Goal: Navigation & Orientation: Find specific page/section

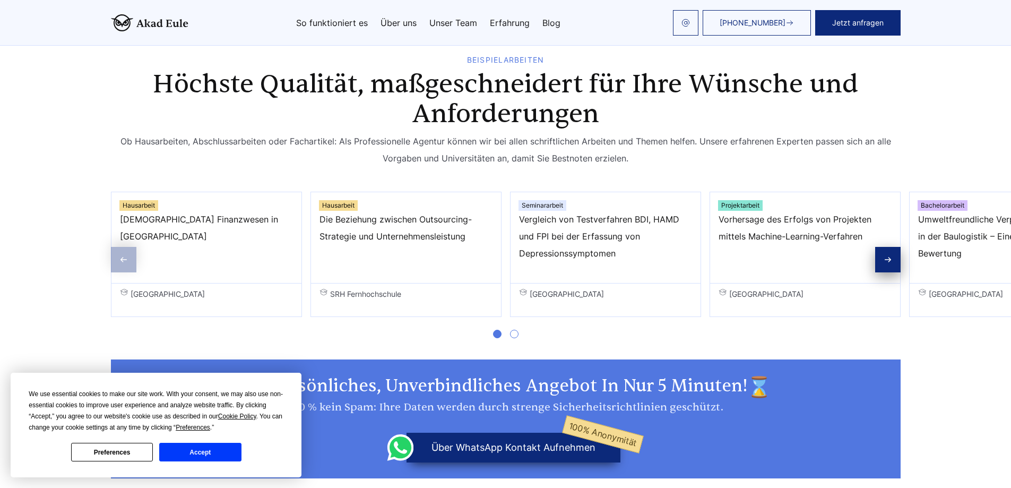
scroll to position [700, 0]
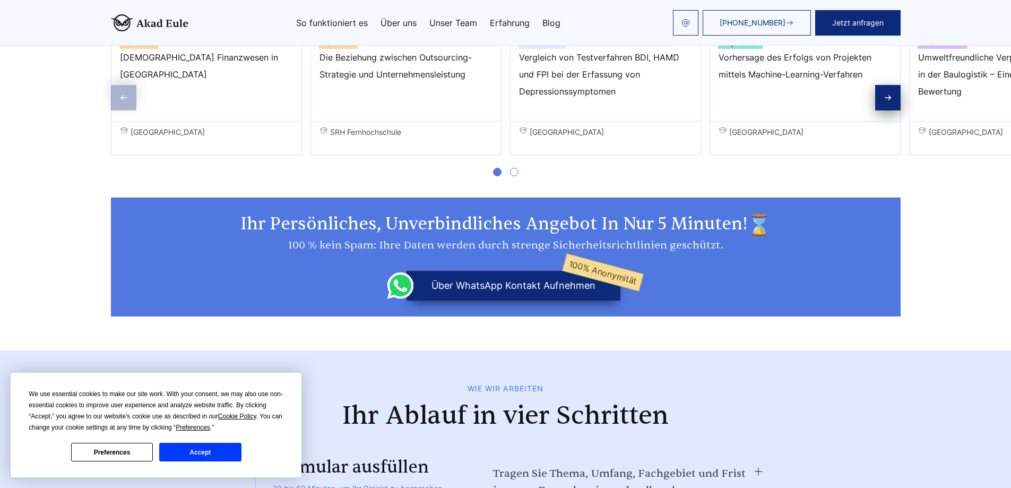
click at [213, 448] on button "Accept" at bounding box center [200, 451] width 82 height 19
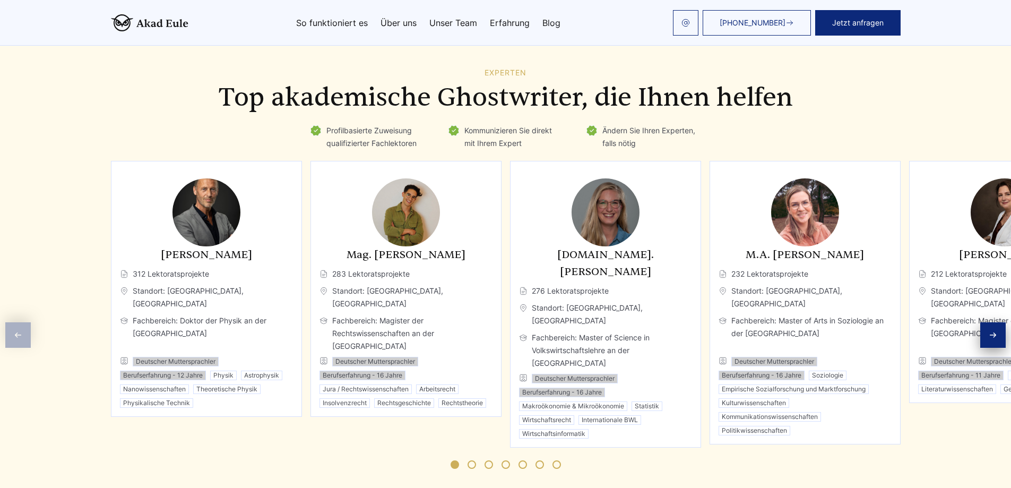
scroll to position [2604, 0]
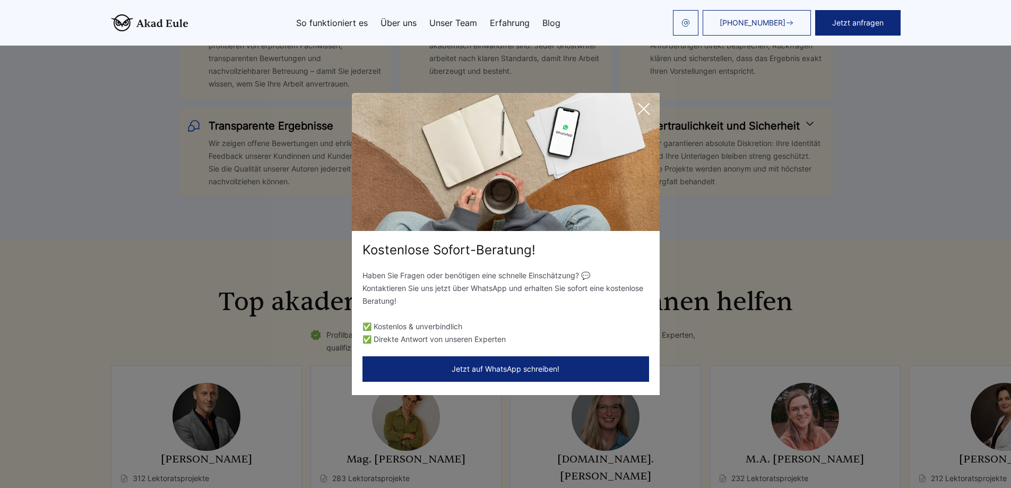
click at [639, 115] on icon at bounding box center [643, 108] width 21 height 21
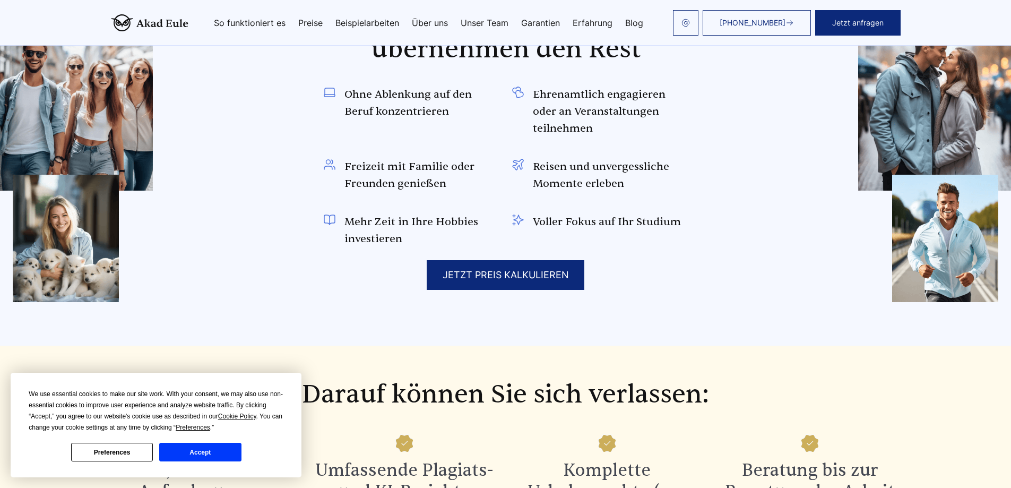
scroll to position [1082, 0]
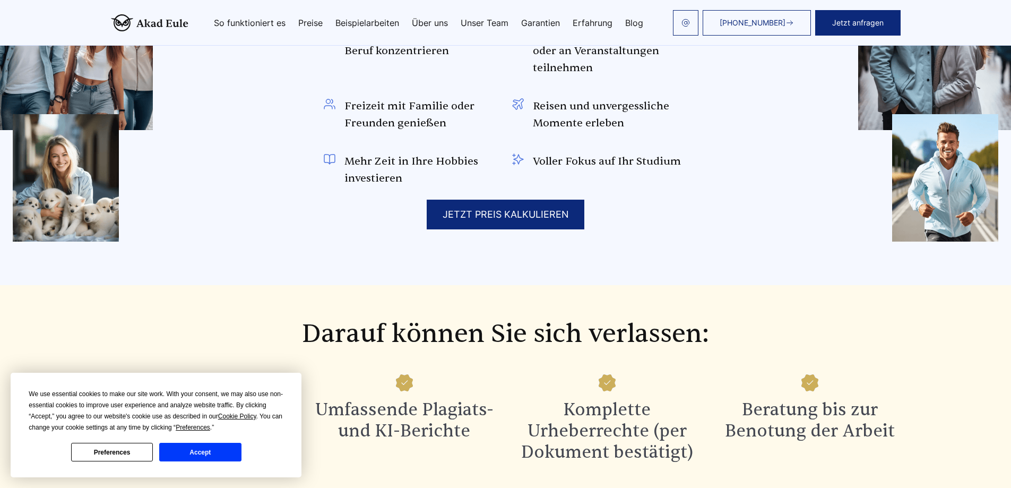
click at [208, 451] on button "Accept" at bounding box center [200, 451] width 82 height 19
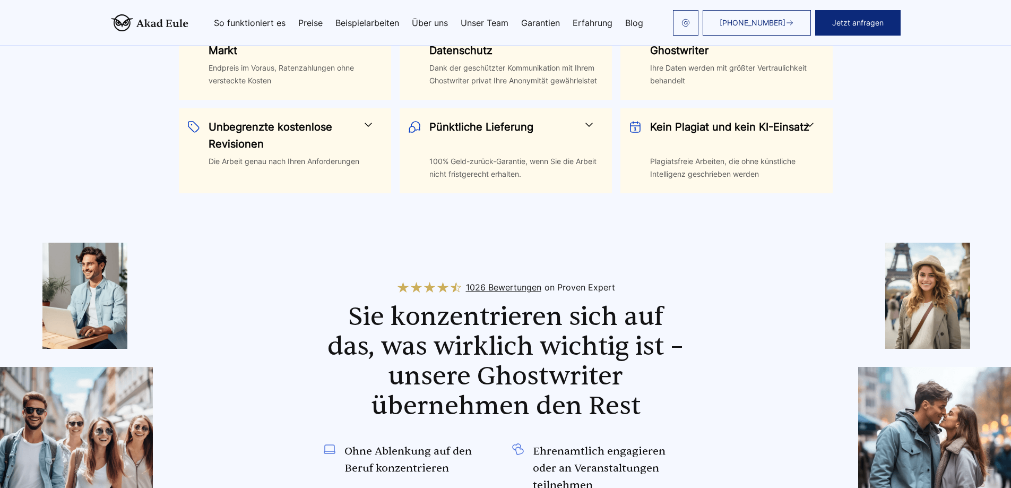
scroll to position [1142, 0]
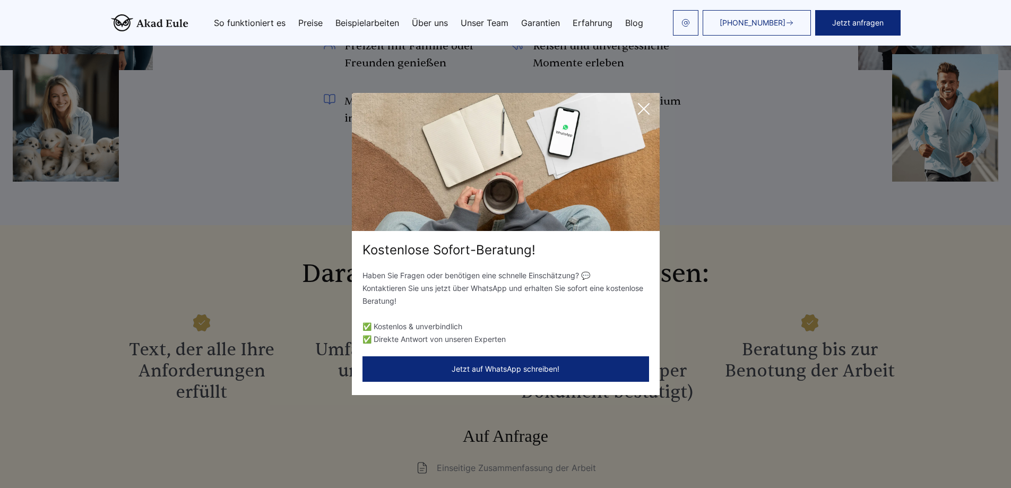
click at [642, 108] on icon at bounding box center [643, 108] width 21 height 21
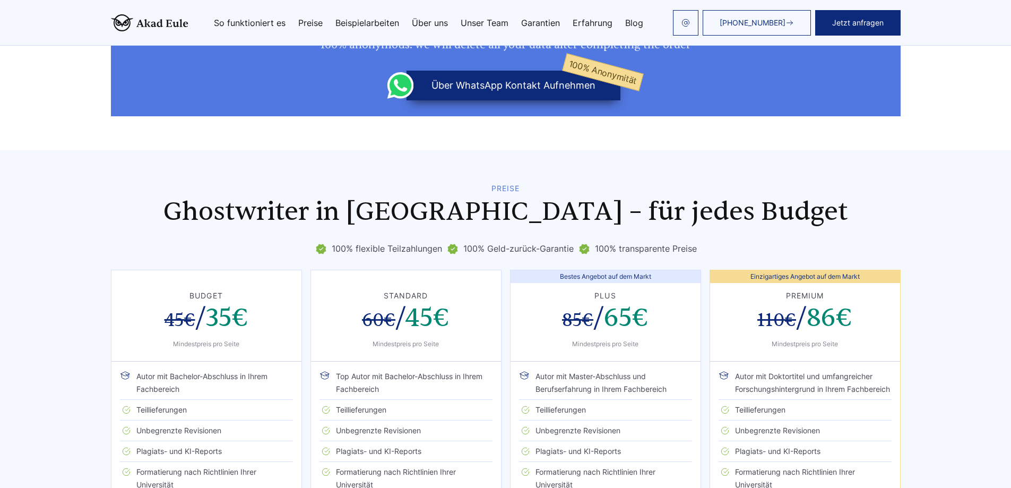
scroll to position [2034, 0]
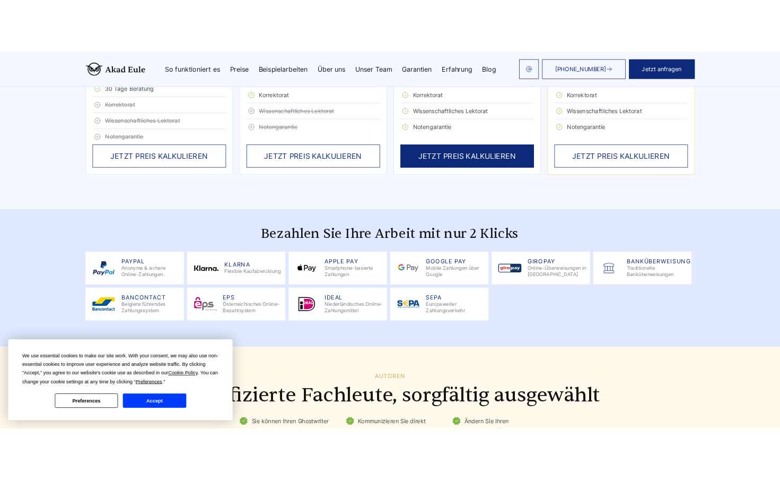
scroll to position [2543, 0]
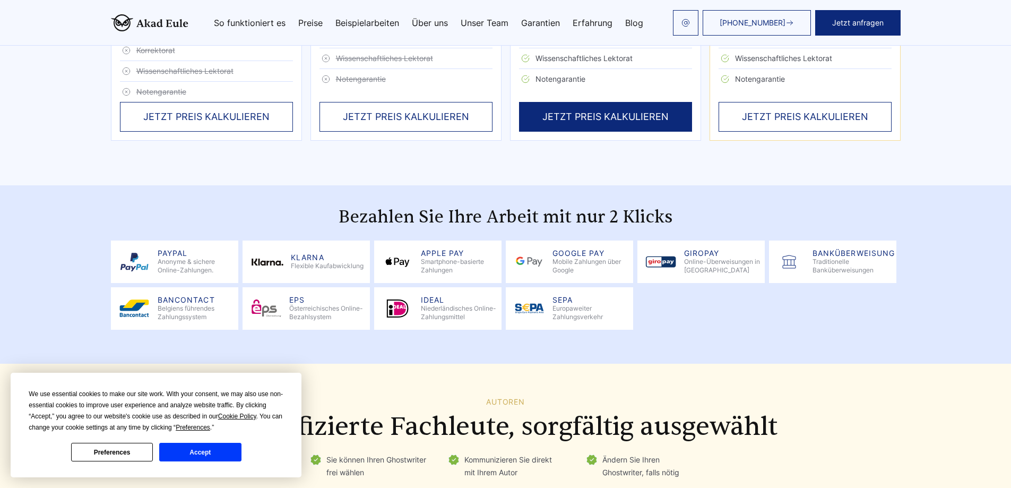
click at [220, 451] on button "Accept" at bounding box center [200, 451] width 82 height 19
